Goal: Task Accomplishment & Management: Complete application form

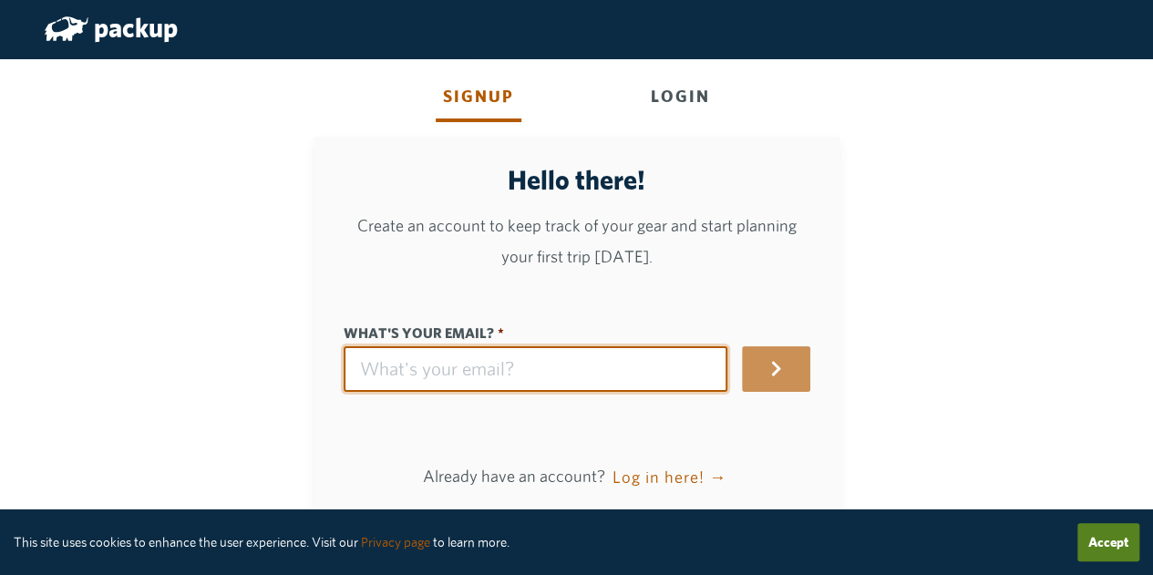
click at [443, 365] on input "What's your email?" at bounding box center [536, 369] width 385 height 46
type input "[PERSON_NAME][EMAIL_ADDRESS][DOMAIN_NAME]"
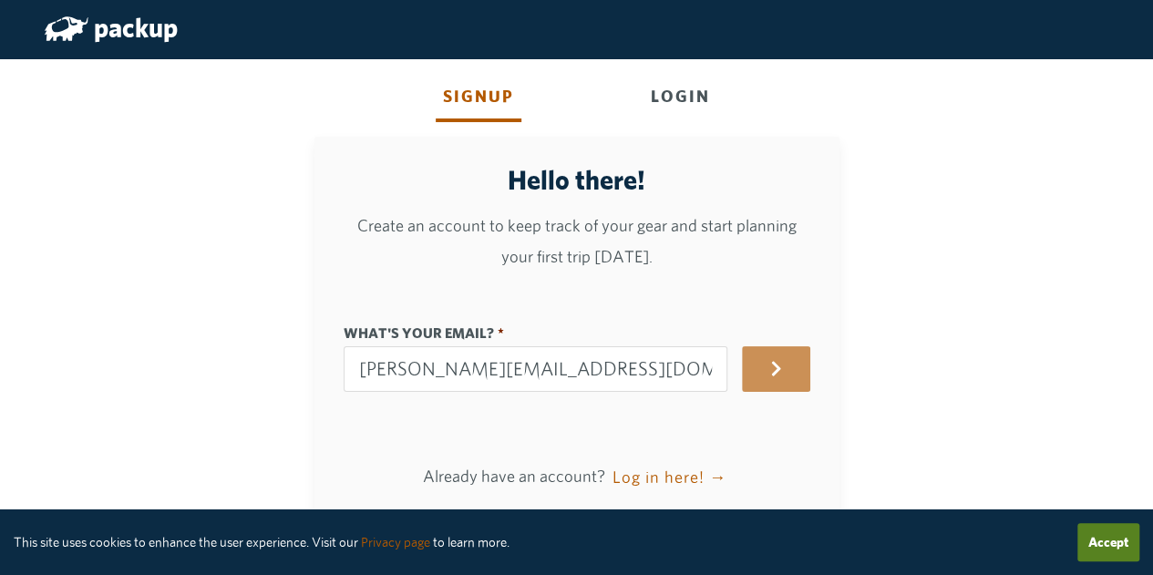
type input "[PERSON_NAME]"
click at [765, 381] on button "button" at bounding box center [775, 369] width 67 height 46
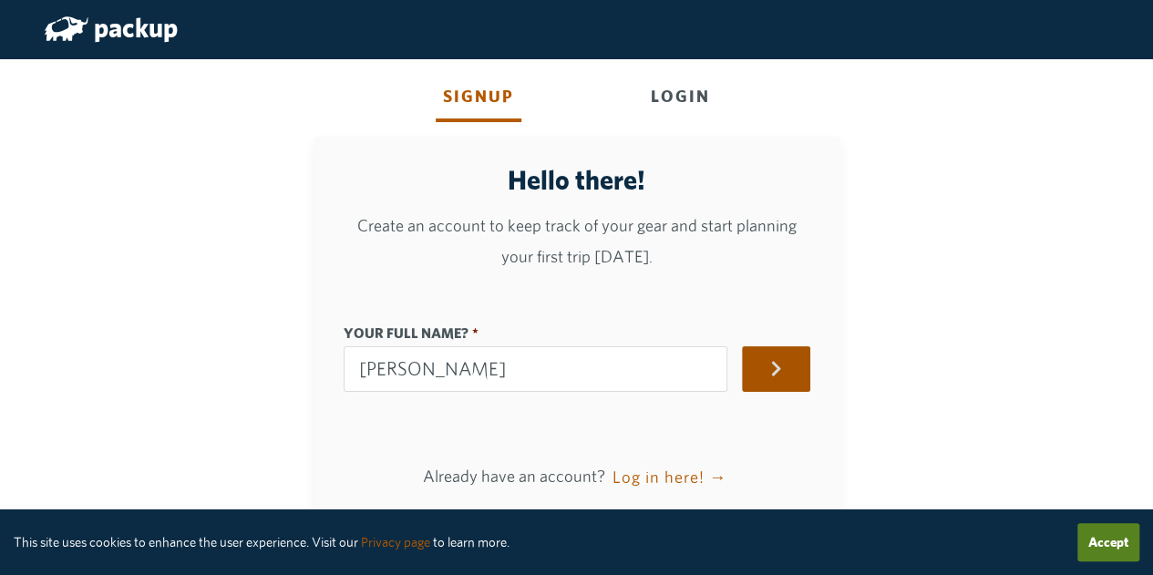
click at [765, 381] on button "button" at bounding box center [775, 369] width 67 height 46
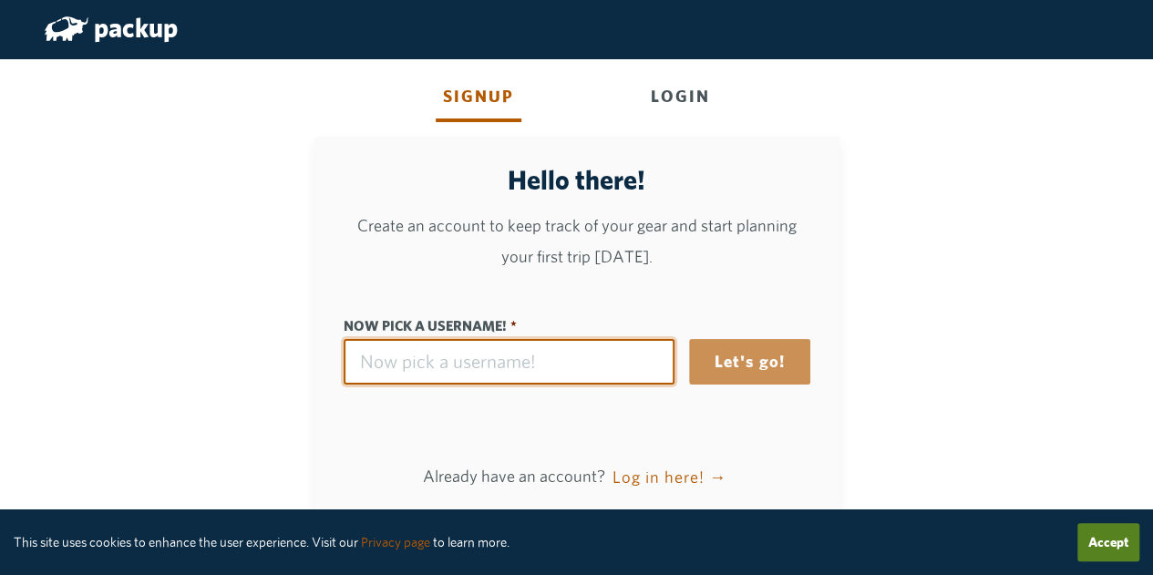
click at [437, 365] on input "Now pick a username!" at bounding box center [509, 362] width 331 height 46
type input "r"
type input "rypigg"
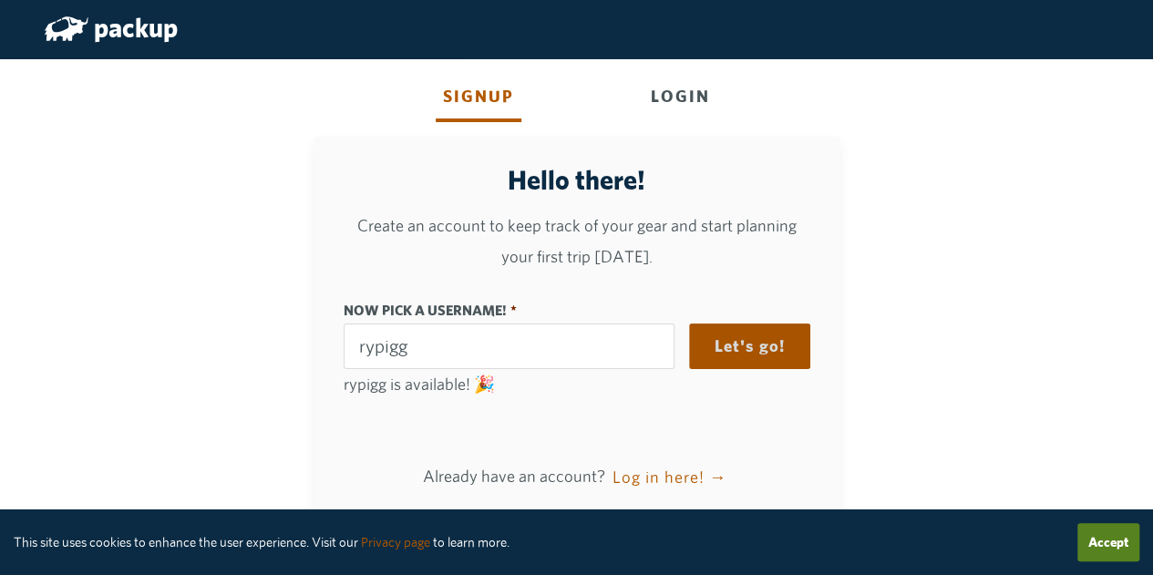
click at [748, 346] on button "Let's go!" at bounding box center [749, 346] width 121 height 46
